Goal: Task Accomplishment & Management: Use online tool/utility

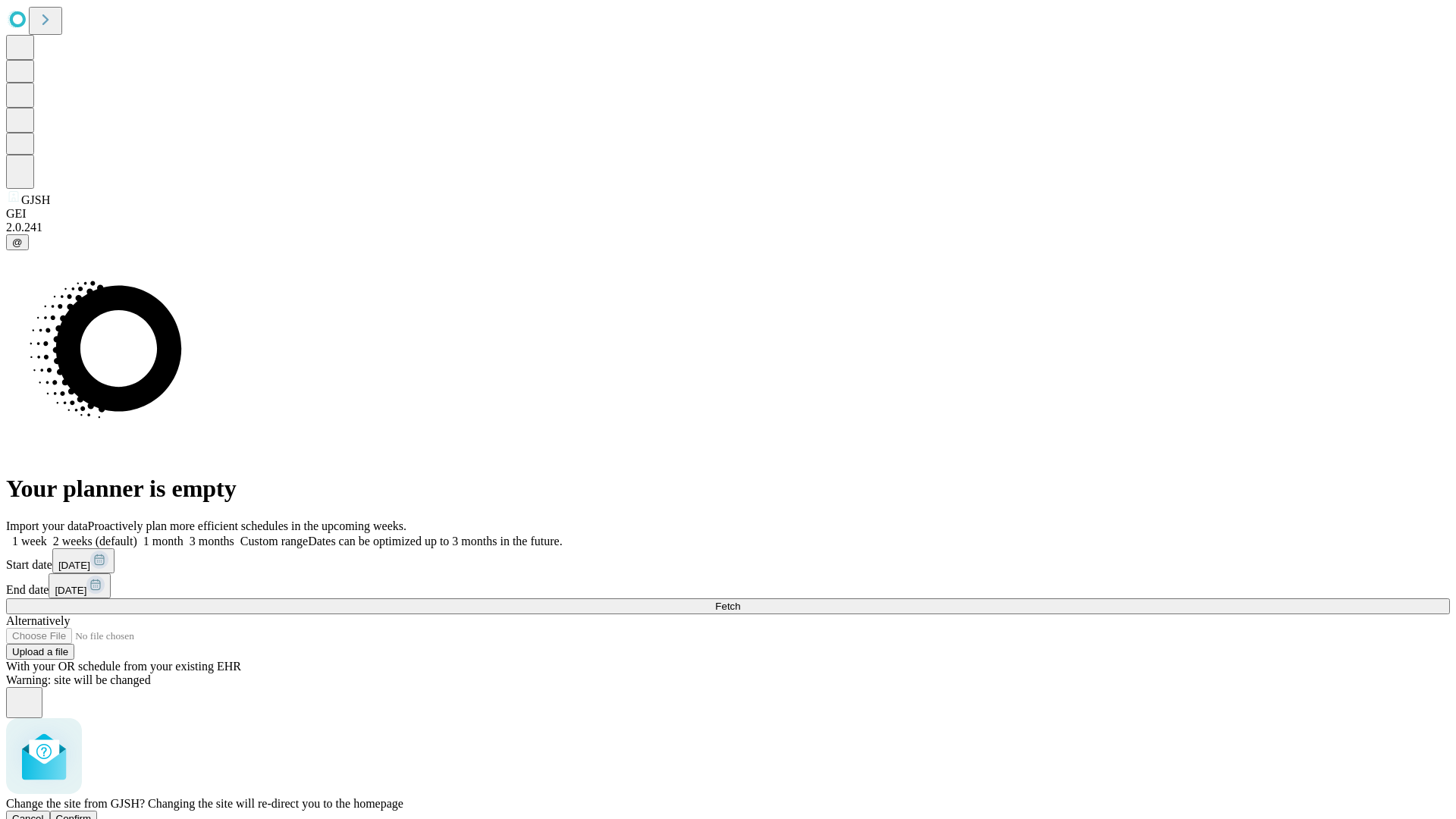
click at [92, 814] on span "Confirm" at bounding box center [74, 819] width 36 height 12
click at [183, 535] on label "1 month" at bounding box center [161, 541] width 47 height 13
click at [740, 601] on span "Fetch" at bounding box center [728, 606] width 25 height 12
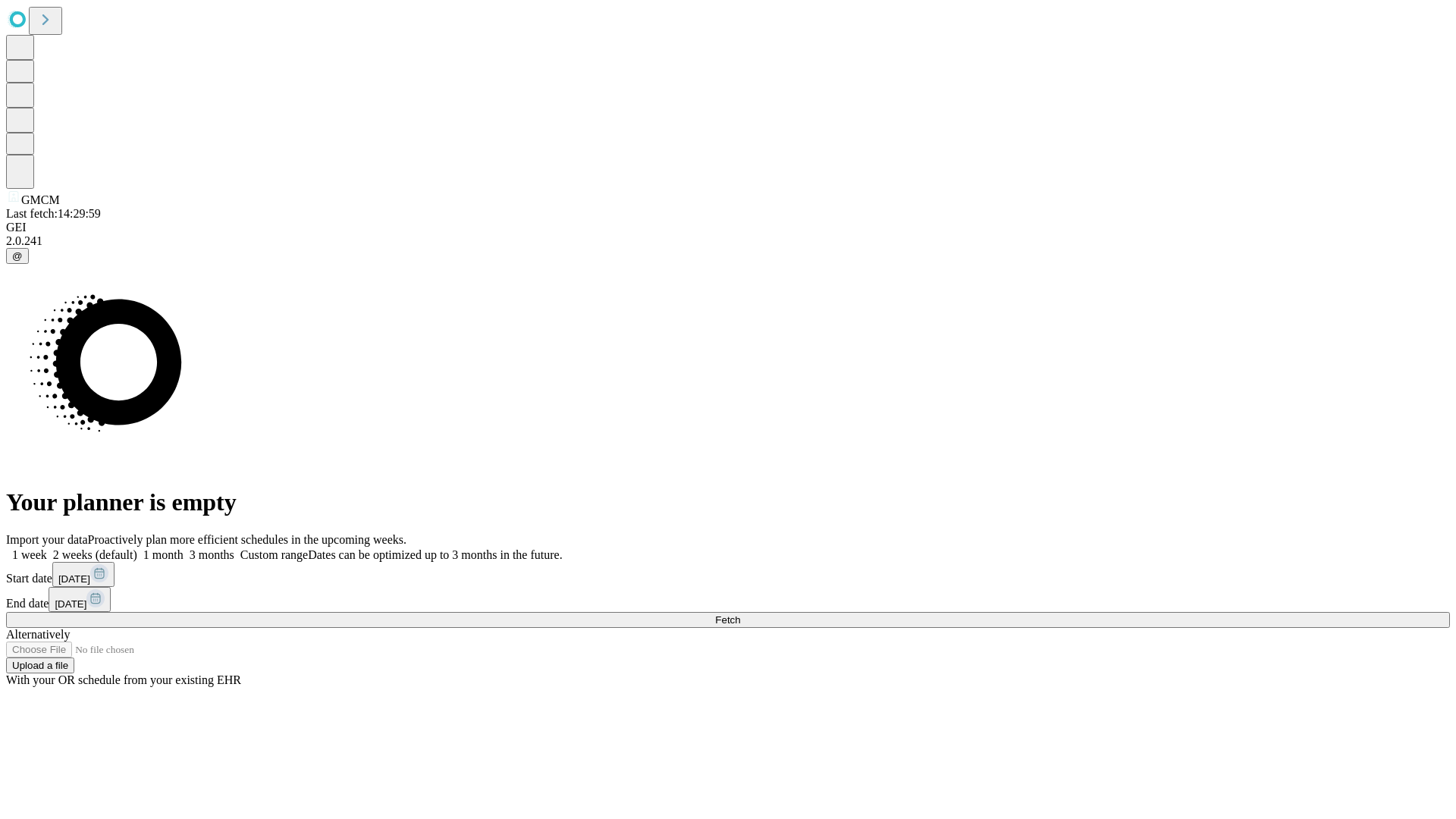
click at [183, 549] on label "1 month" at bounding box center [161, 555] width 47 height 13
click at [740, 615] on span "Fetch" at bounding box center [728, 620] width 25 height 12
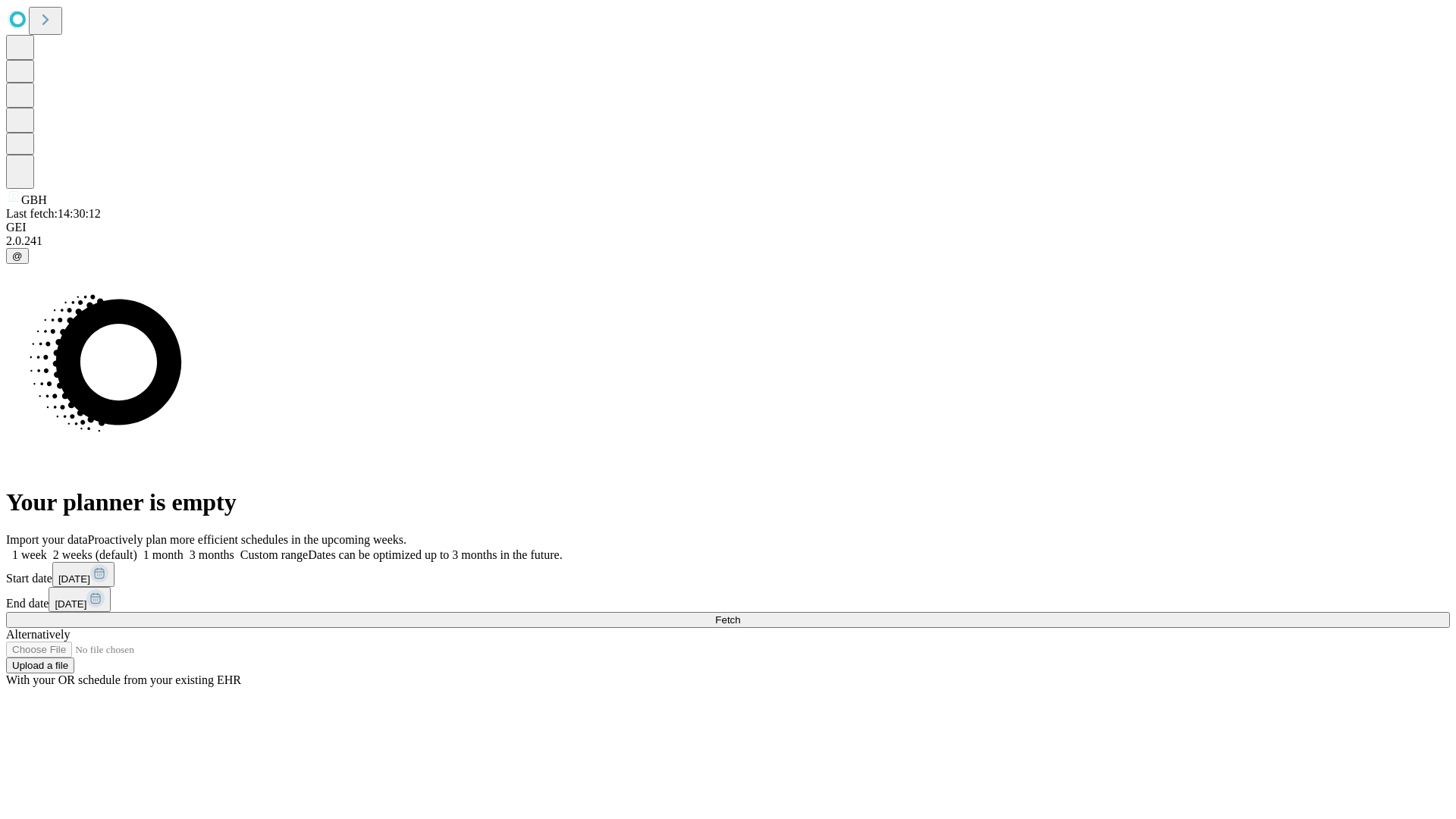
click at [183, 549] on label "1 month" at bounding box center [161, 555] width 47 height 13
click at [740, 615] on span "Fetch" at bounding box center [728, 620] width 25 height 12
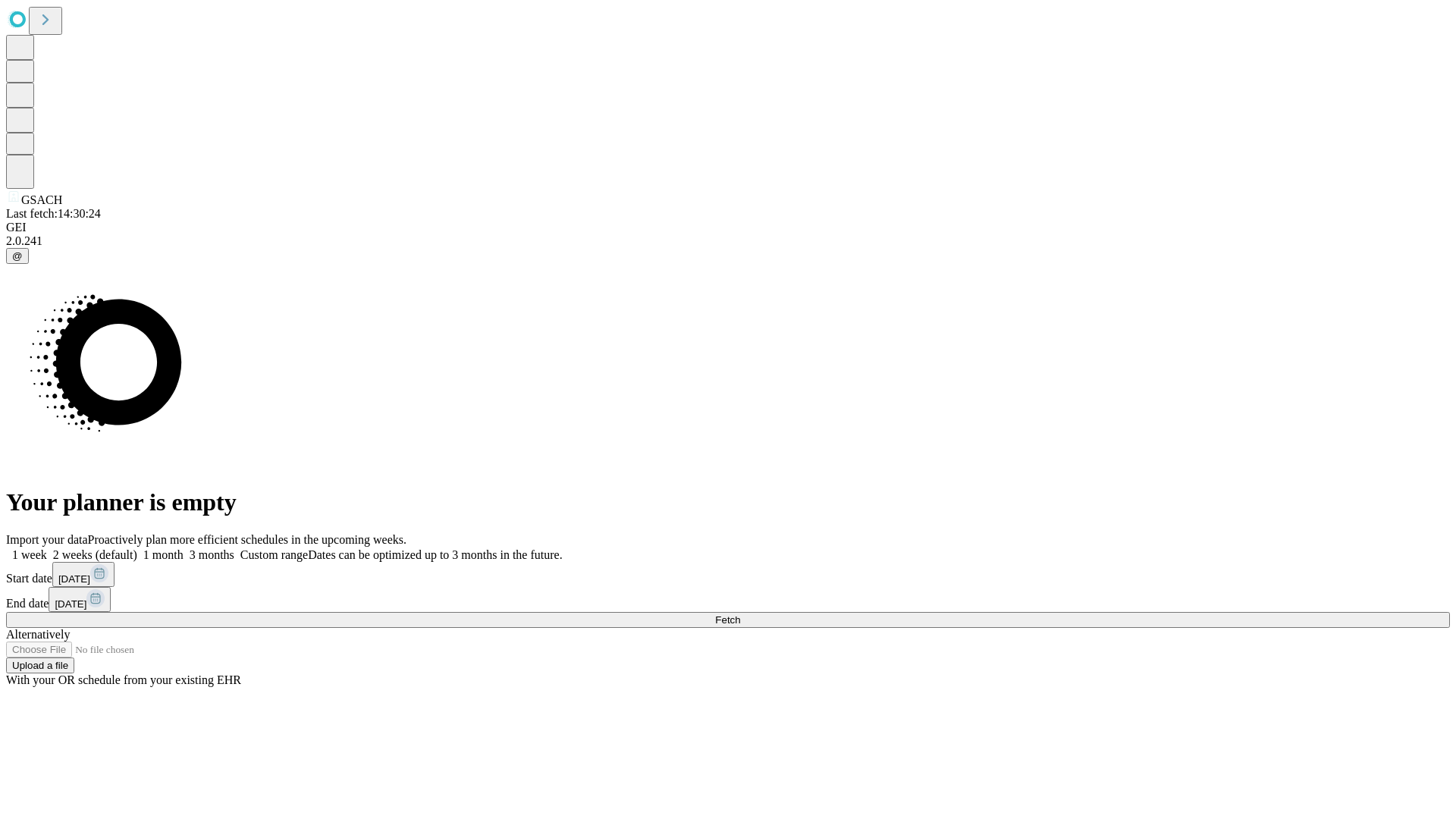
click at [183, 549] on label "1 month" at bounding box center [161, 555] width 47 height 13
click at [740, 615] on span "Fetch" at bounding box center [728, 620] width 25 height 12
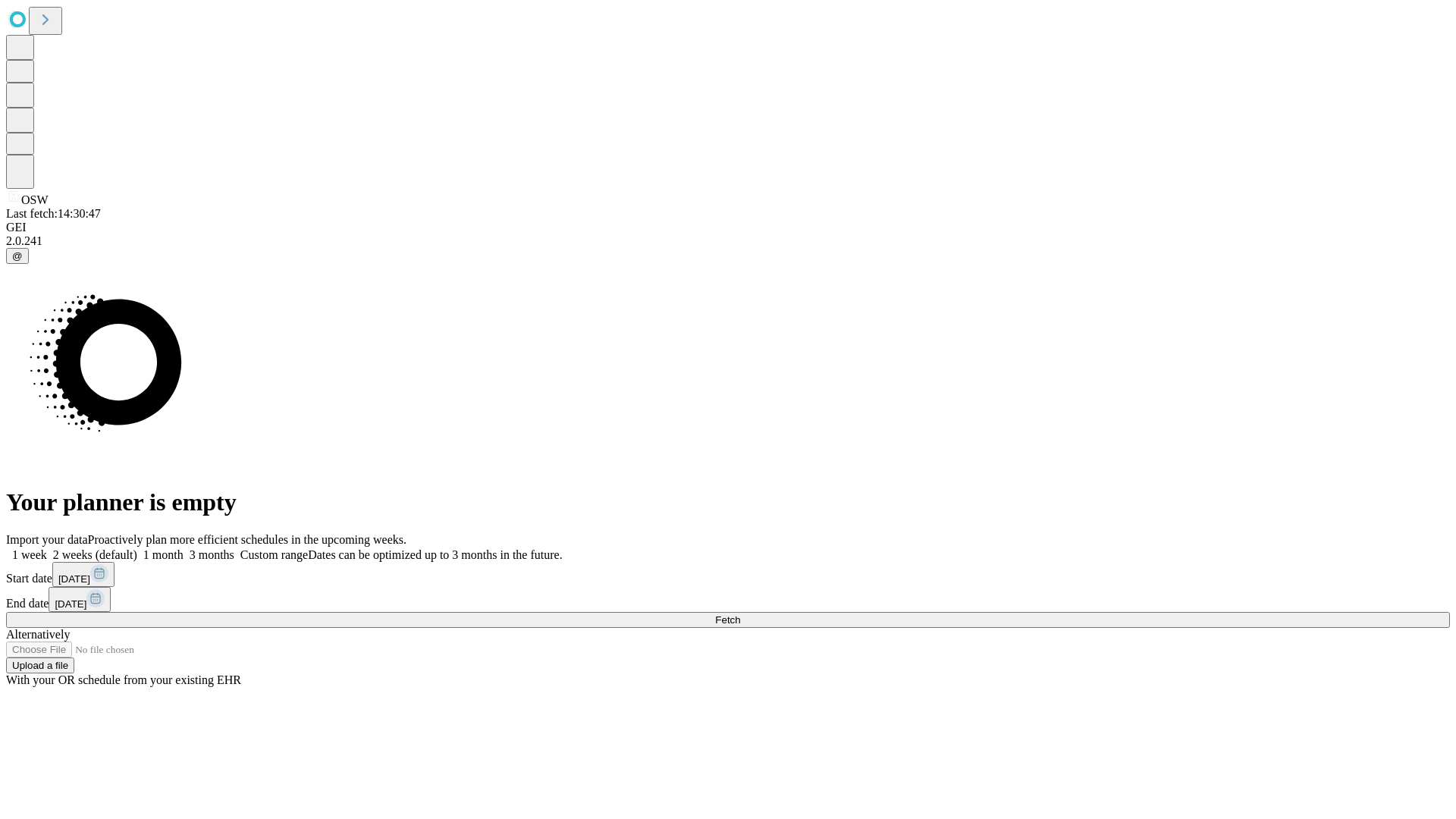
click at [183, 549] on label "1 month" at bounding box center [161, 555] width 47 height 13
click at [740, 615] on span "Fetch" at bounding box center [728, 620] width 25 height 12
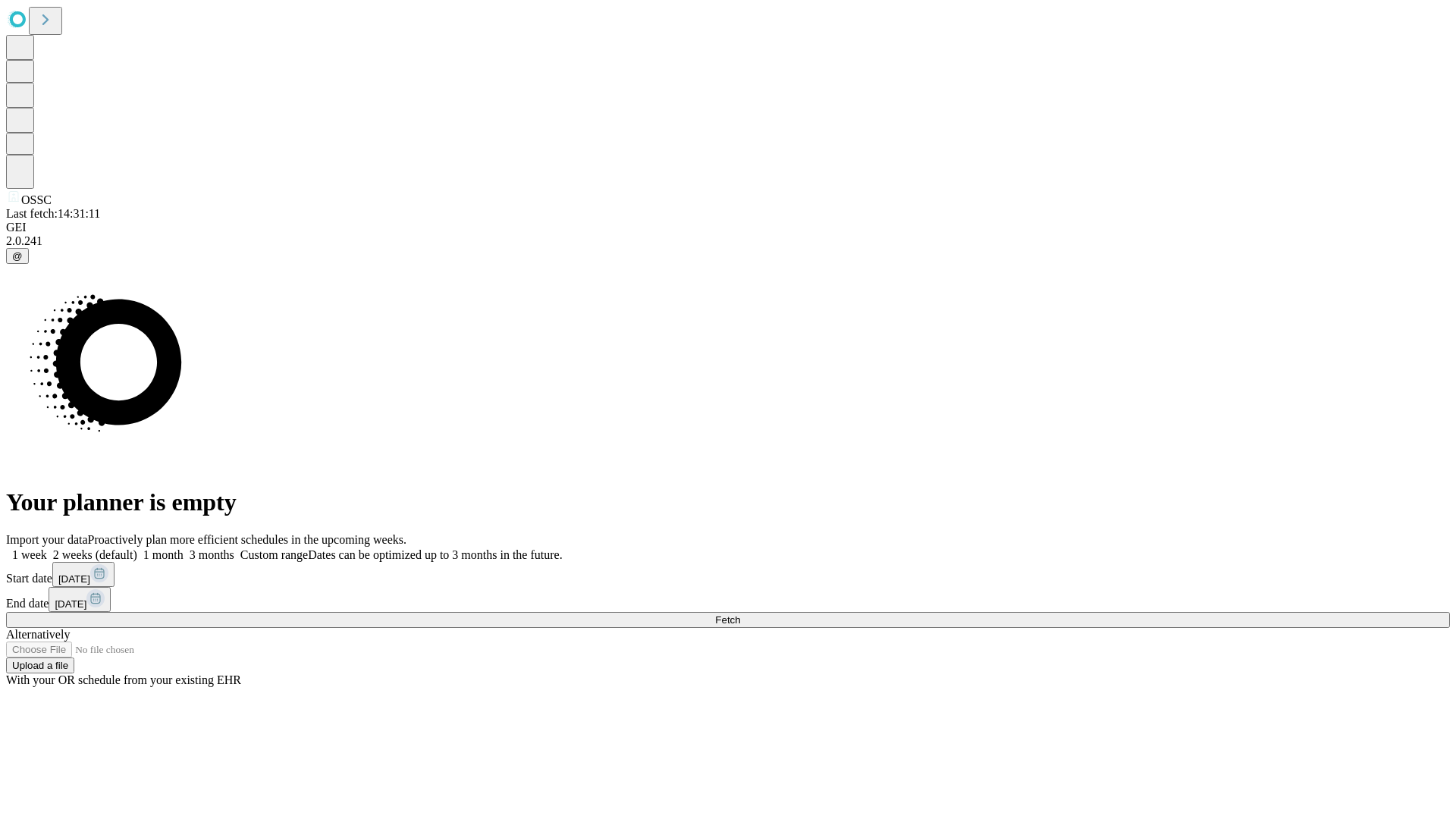
click at [183, 549] on label "1 month" at bounding box center [161, 555] width 47 height 13
click at [740, 615] on span "Fetch" at bounding box center [728, 620] width 25 height 12
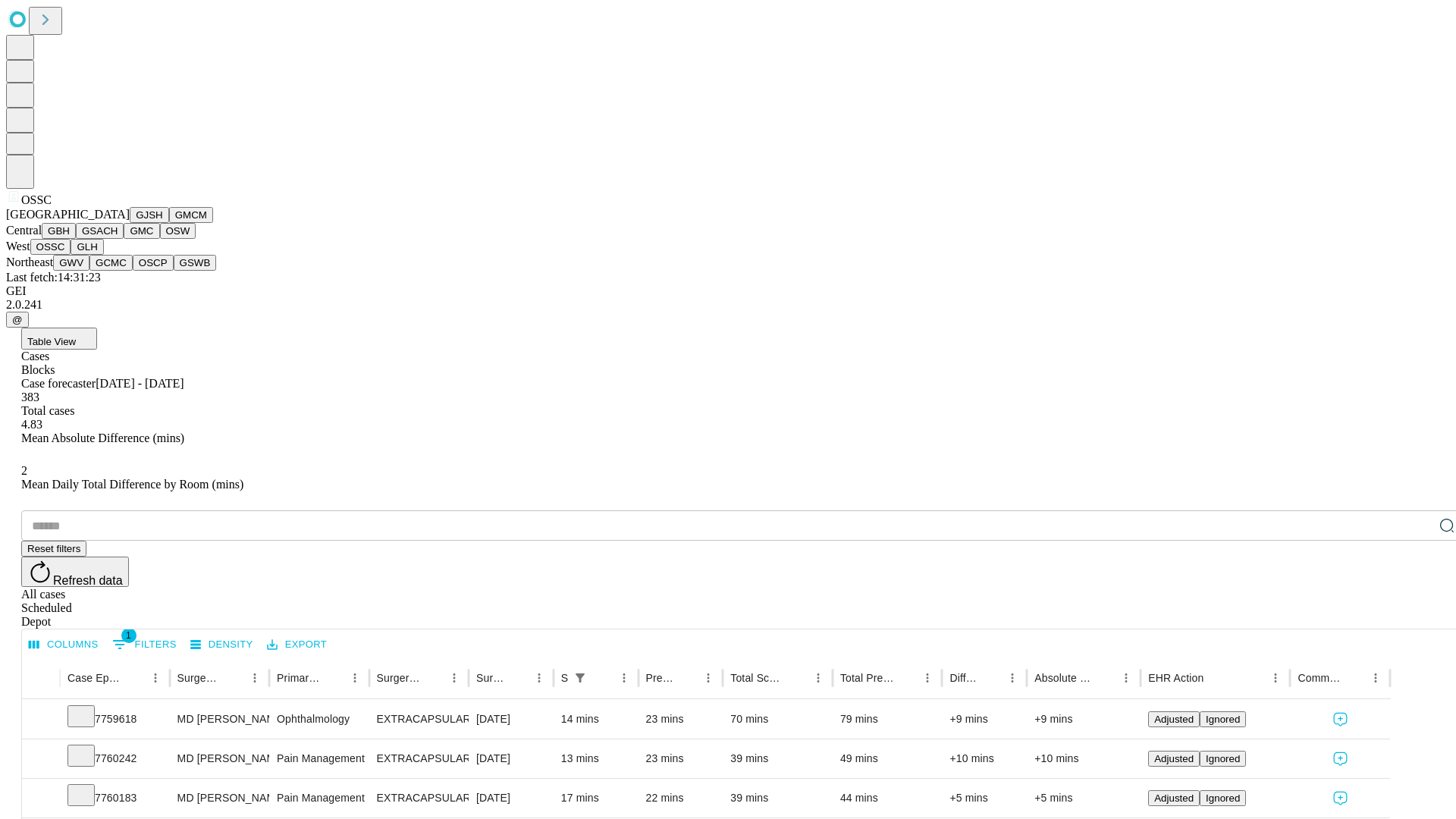
click at [103, 255] on button "GLH" at bounding box center [87, 247] width 33 height 16
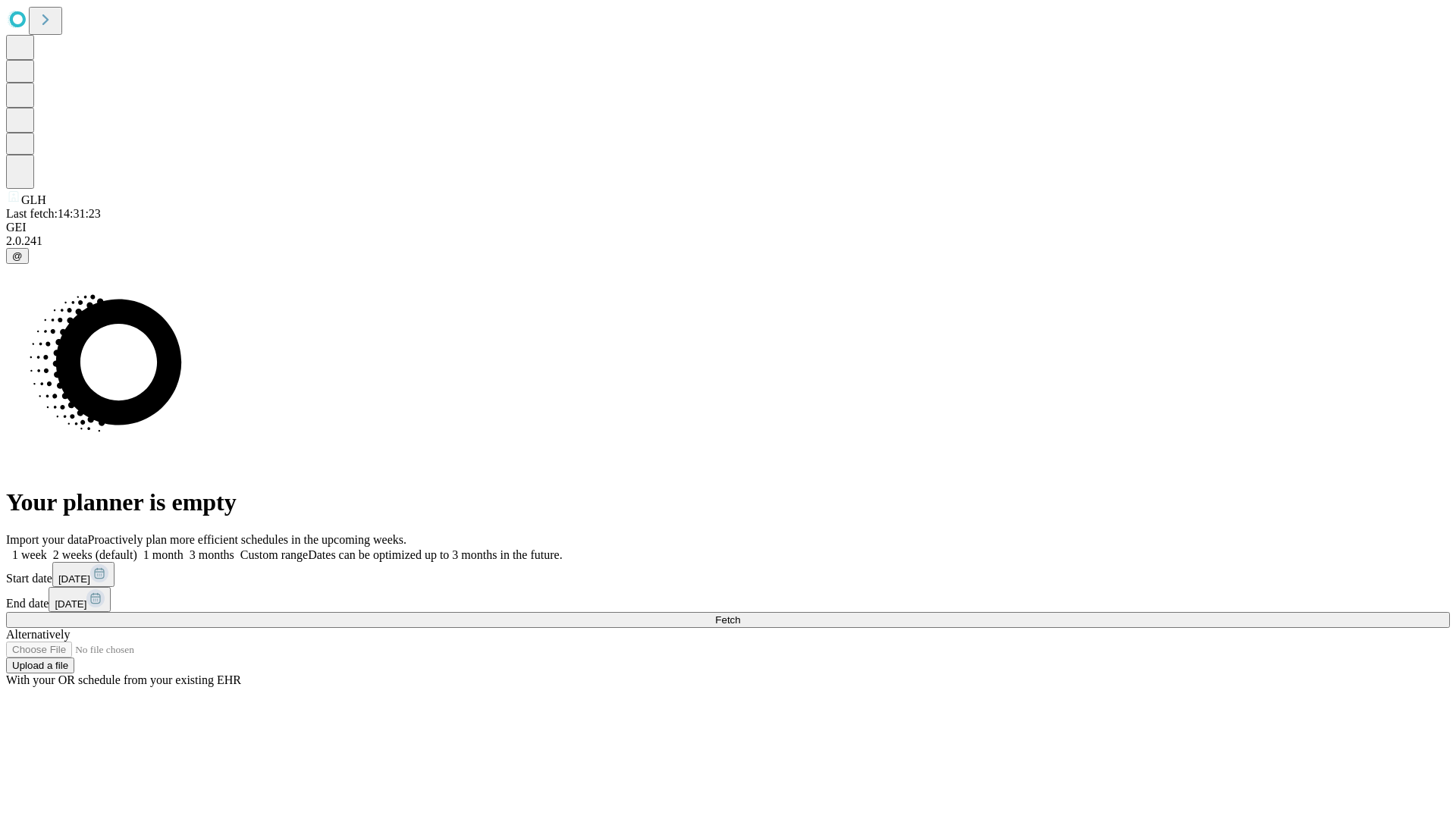
click at [183, 549] on label "1 month" at bounding box center [161, 555] width 47 height 13
click at [740, 615] on span "Fetch" at bounding box center [728, 620] width 25 height 12
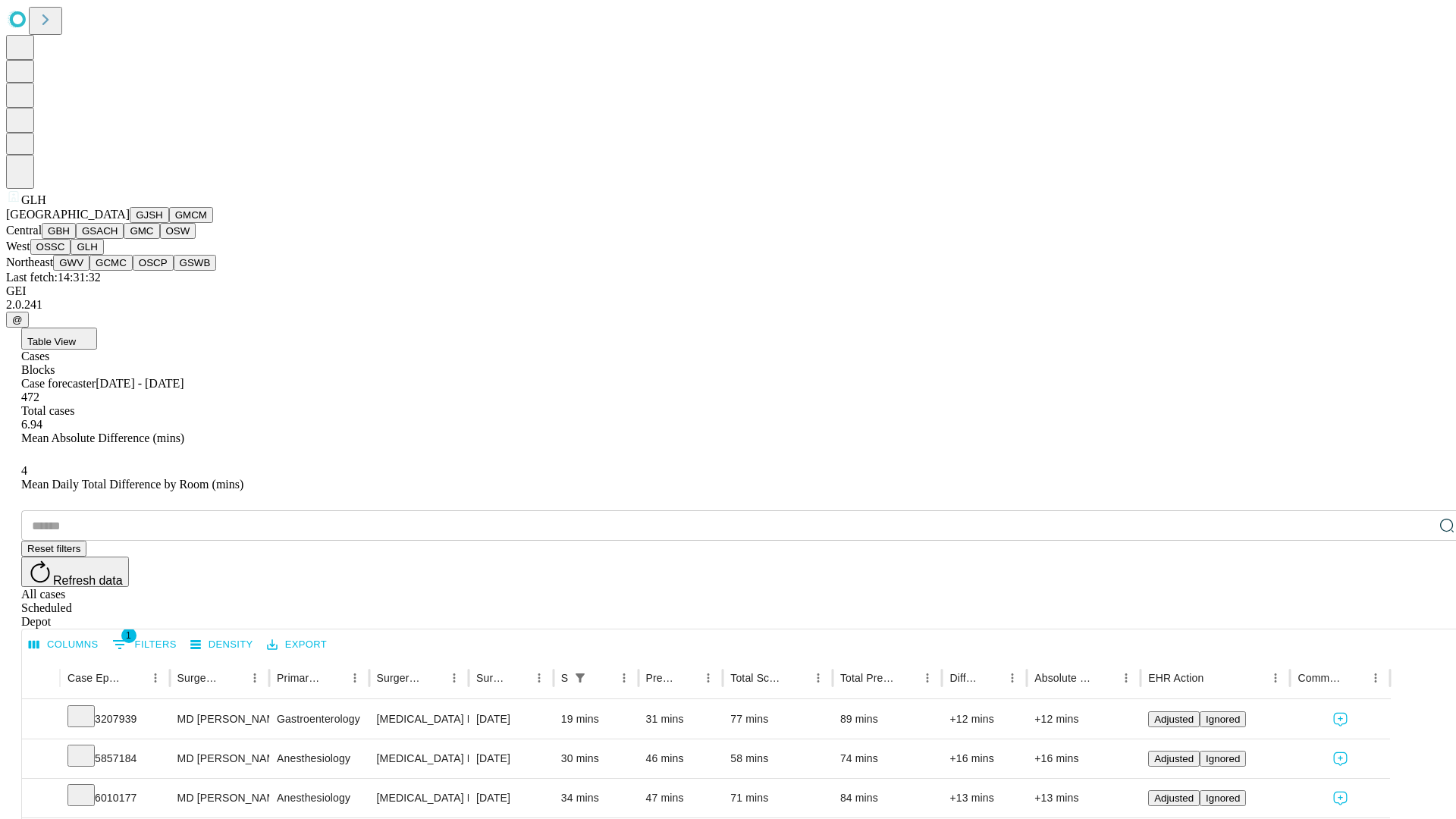
click at [89, 271] on button "GWV" at bounding box center [71, 263] width 37 height 16
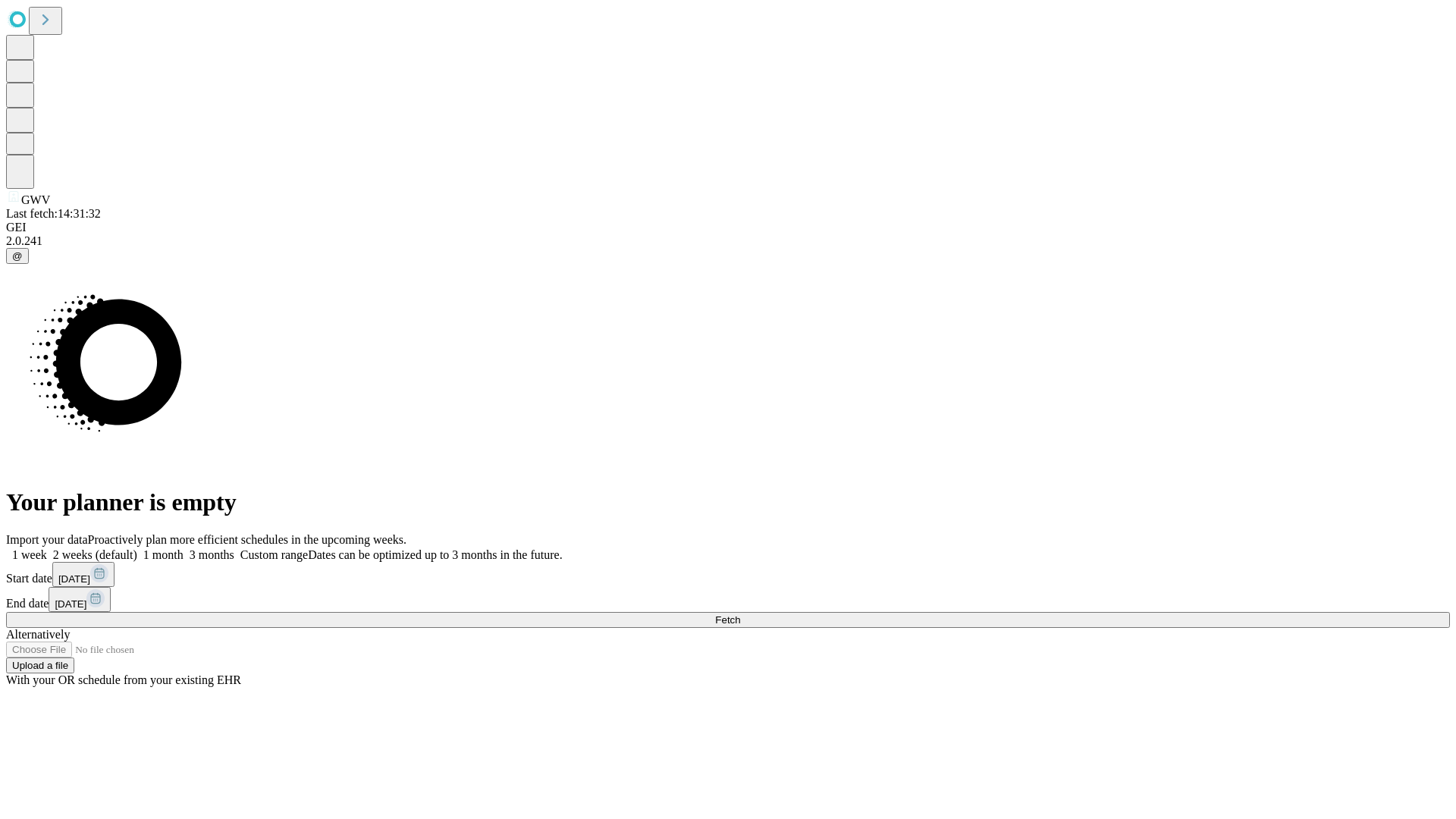
click at [183, 549] on label "1 month" at bounding box center [161, 555] width 47 height 13
click at [740, 615] on span "Fetch" at bounding box center [728, 620] width 25 height 12
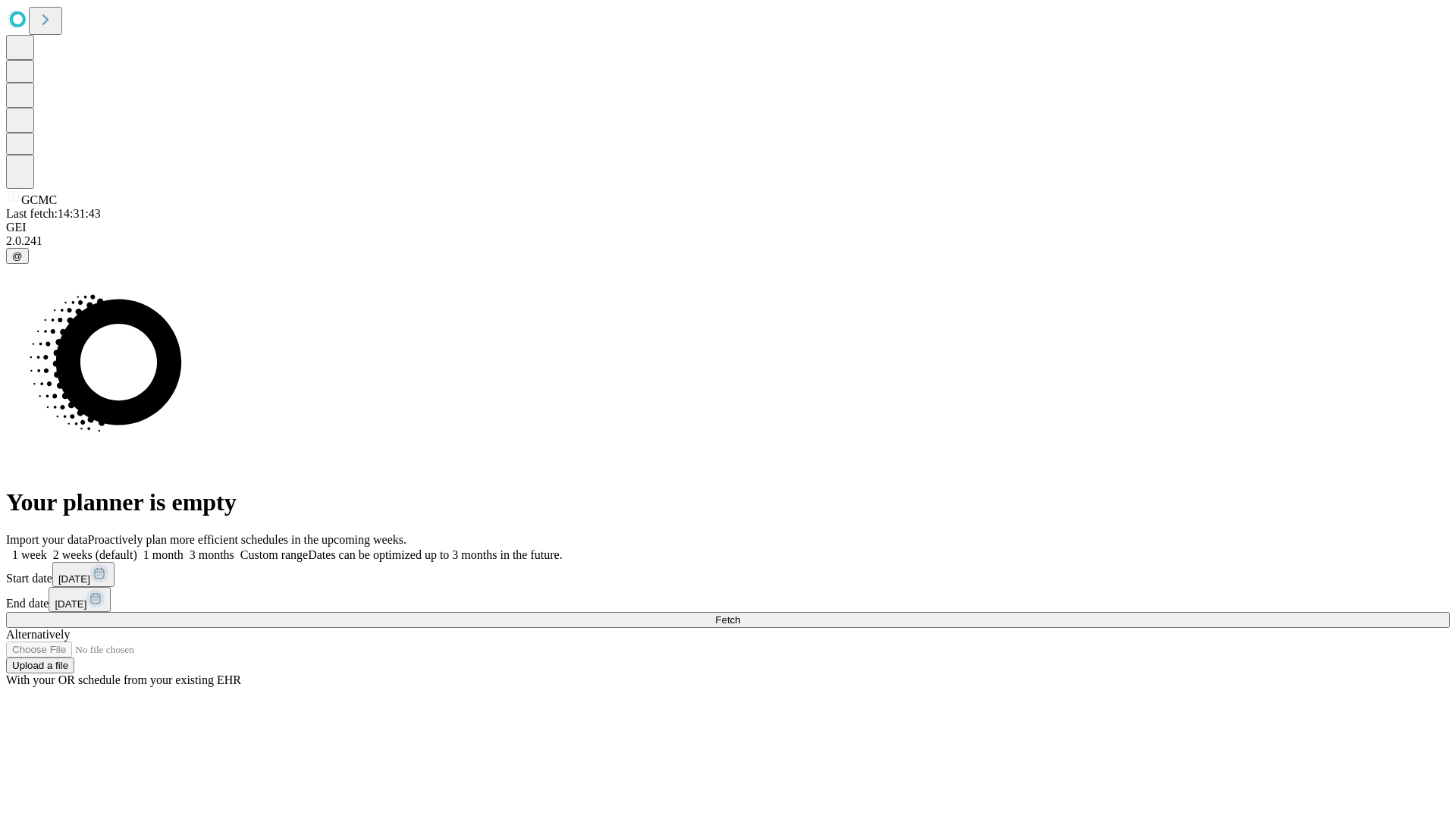
click at [183, 549] on label "1 month" at bounding box center [161, 555] width 47 height 13
click at [740, 615] on span "Fetch" at bounding box center [728, 620] width 25 height 12
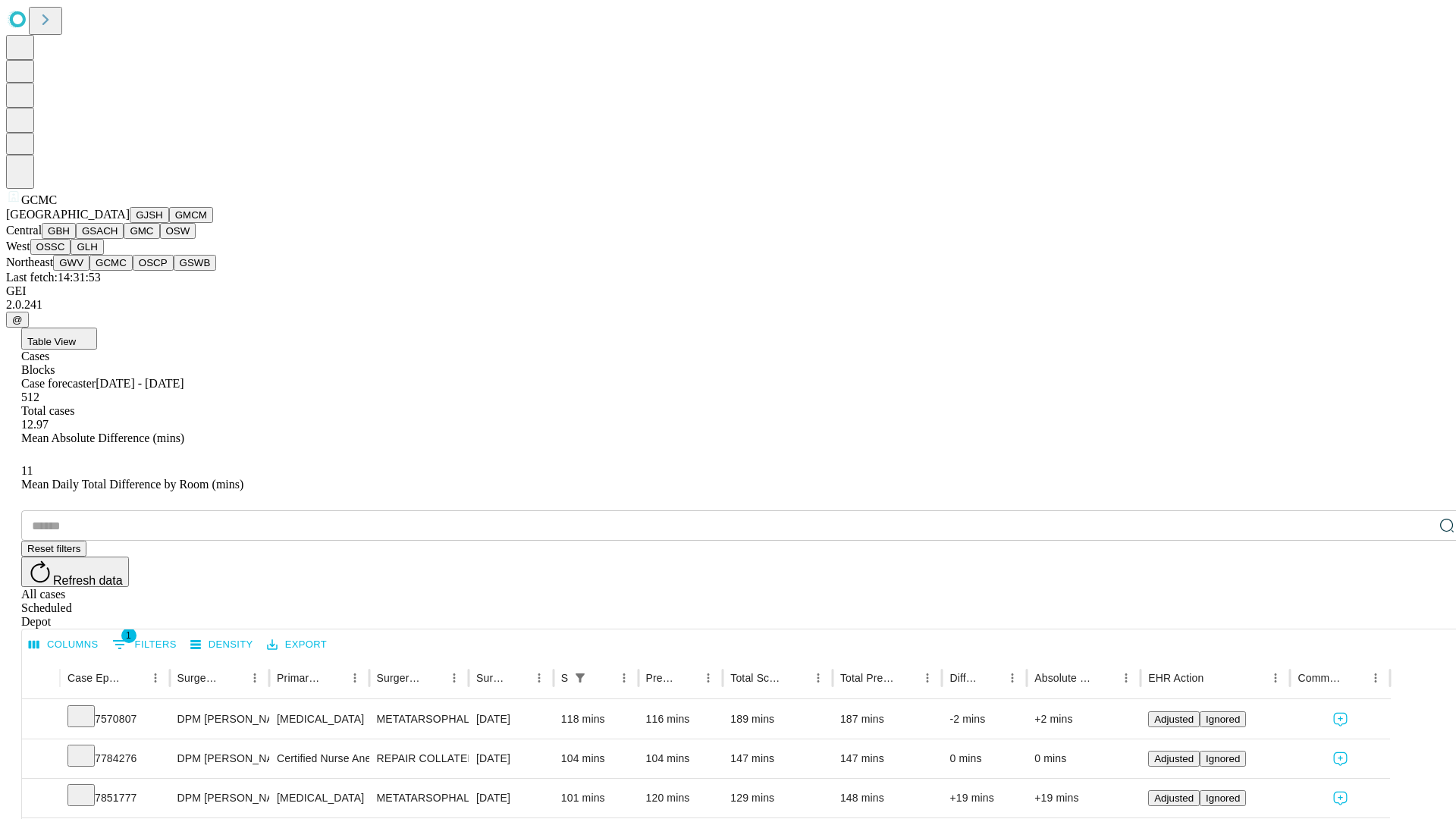
click at [133, 271] on button "OSCP" at bounding box center [153, 263] width 41 height 16
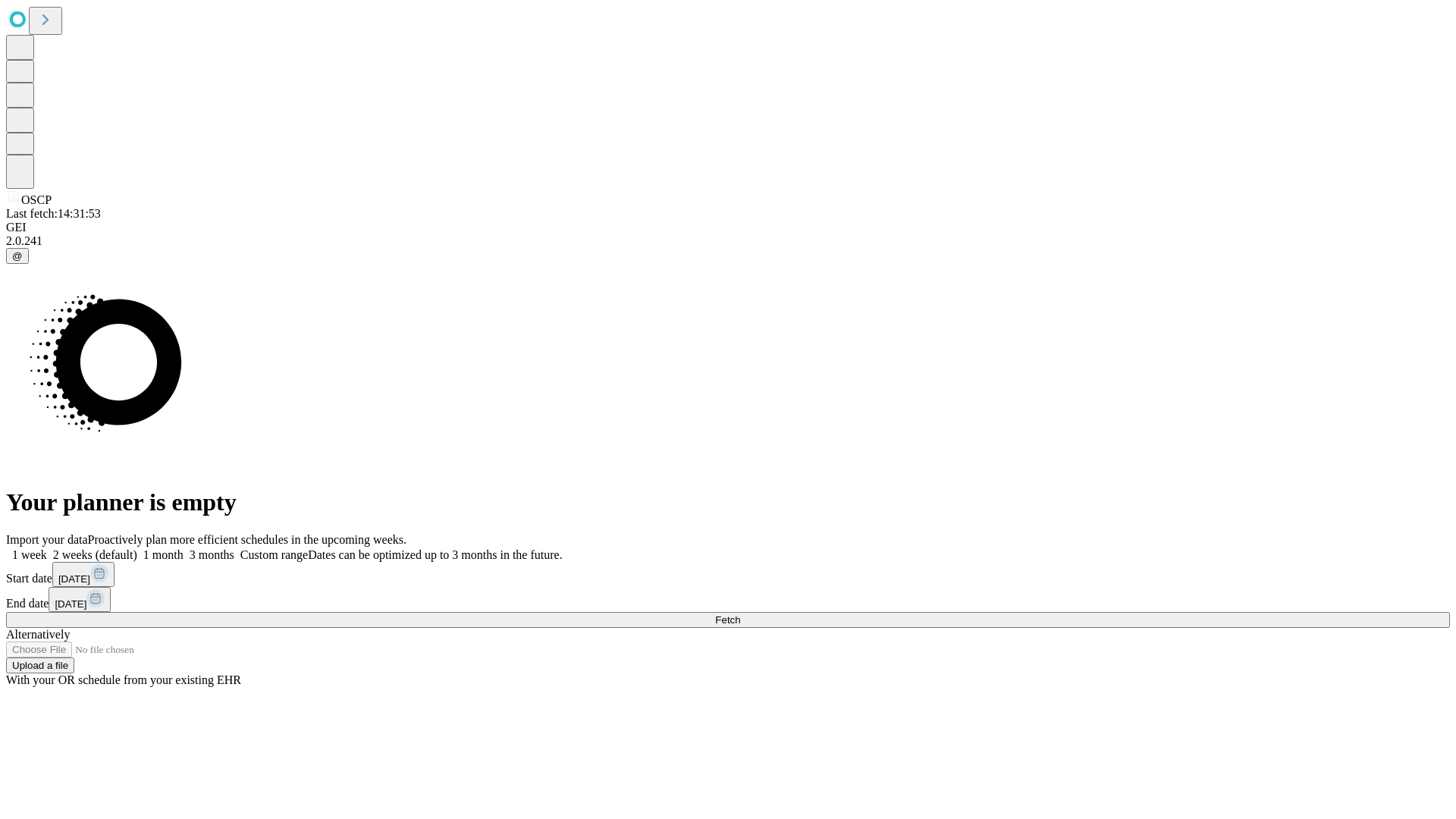
click at [183, 549] on label "1 month" at bounding box center [161, 555] width 47 height 13
click at [740, 615] on span "Fetch" at bounding box center [728, 620] width 25 height 12
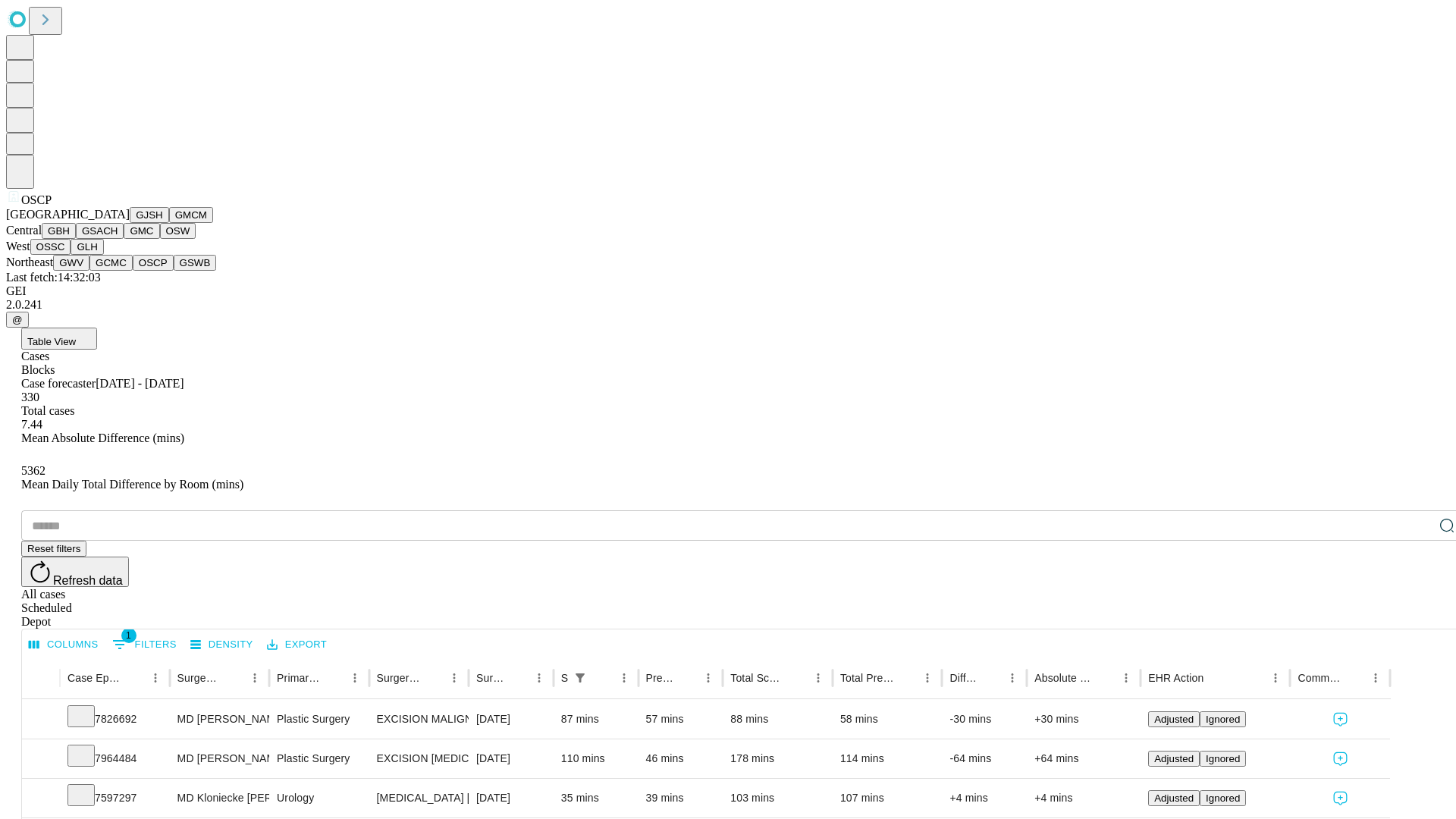
click at [174, 271] on button "GSWB" at bounding box center [196, 263] width 44 height 16
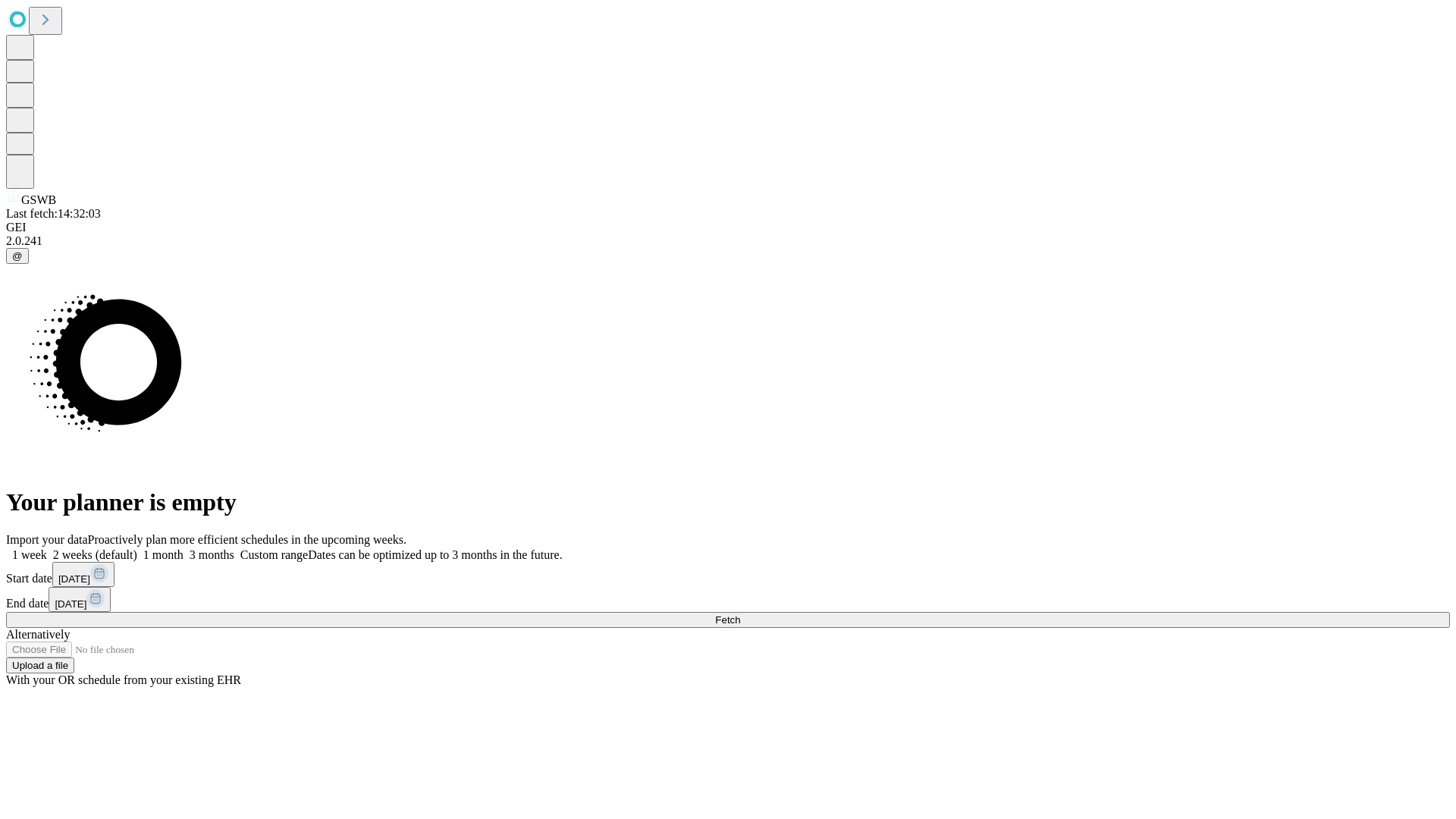
click at [183, 549] on label "1 month" at bounding box center [161, 555] width 47 height 13
click at [740, 615] on span "Fetch" at bounding box center [728, 620] width 25 height 12
